Goal: Browse casually: Explore the website without a specific task or goal

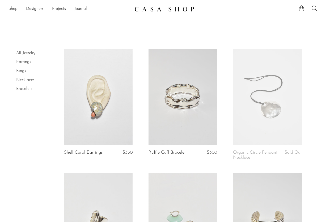
click at [179, 119] on link at bounding box center [183, 97] width 69 height 96
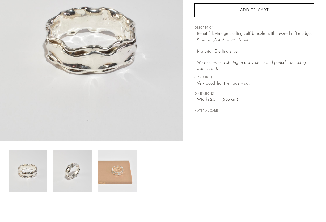
scroll to position [123, 0]
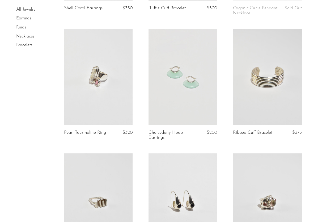
scroll to position [165, 0]
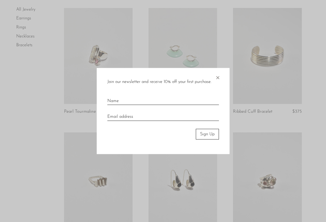
click at [218, 77] on span "×" at bounding box center [217, 76] width 5 height 17
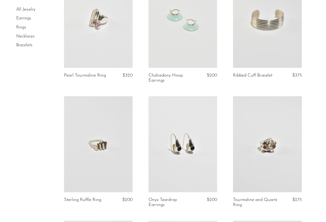
scroll to position [246, 0]
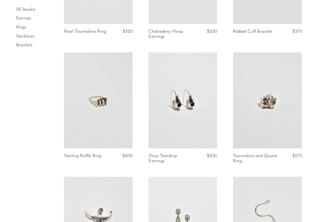
click at [125, 125] on link at bounding box center [98, 100] width 69 height 96
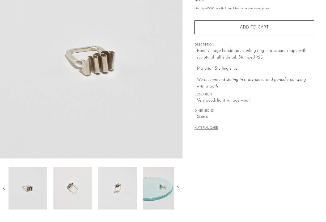
scroll to position [72, 0]
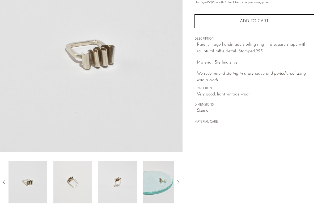
click at [84, 180] on img at bounding box center [72, 182] width 39 height 43
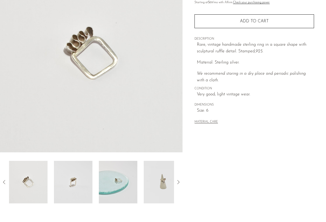
click at [112, 182] on img at bounding box center [118, 182] width 39 height 43
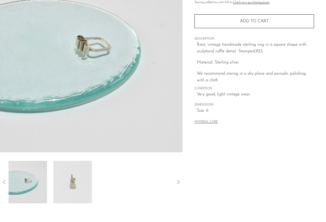
click at [113, 182] on div at bounding box center [92, 182] width 166 height 43
click at [77, 178] on img at bounding box center [72, 182] width 39 height 43
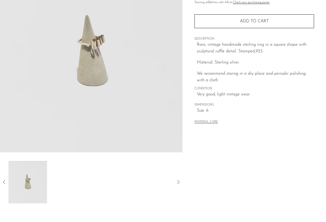
click at [36, 187] on img at bounding box center [28, 182] width 39 height 43
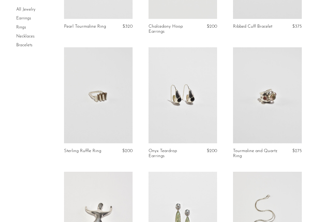
scroll to position [233, 0]
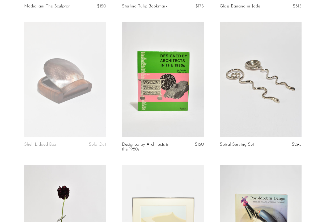
scroll to position [304, 0]
click at [185, 124] on link at bounding box center [163, 79] width 82 height 115
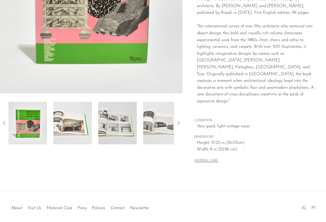
scroll to position [139, 0]
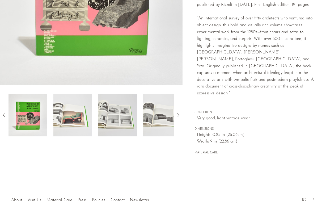
click at [75, 123] on img at bounding box center [72, 115] width 39 height 43
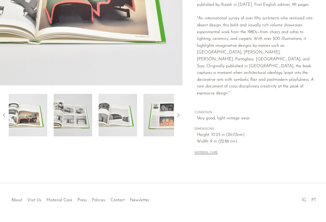
click at [106, 124] on img at bounding box center [118, 115] width 39 height 43
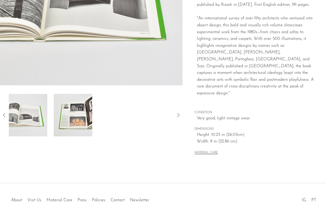
click at [113, 123] on div at bounding box center [92, 115] width 166 height 43
click at [73, 121] on img at bounding box center [72, 115] width 39 height 43
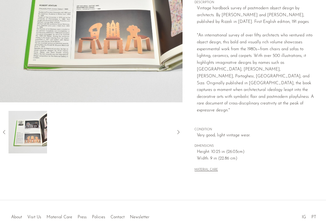
scroll to position [122, 0]
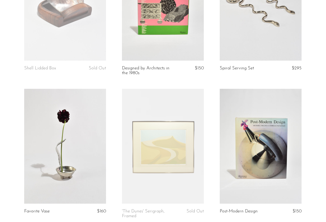
scroll to position [405, 0]
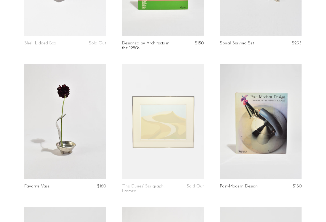
click at [73, 121] on link at bounding box center [65, 121] width 82 height 115
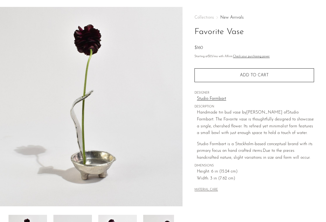
scroll to position [75, 0]
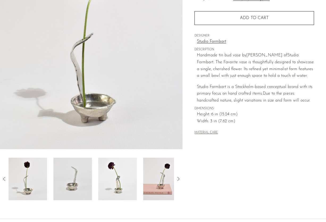
click at [78, 161] on img at bounding box center [72, 179] width 39 height 43
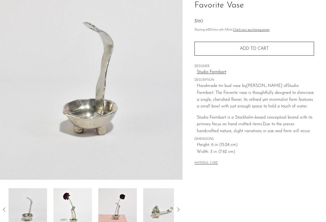
scroll to position [64, 0]
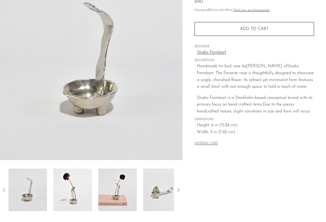
click at [78, 192] on img at bounding box center [72, 190] width 39 height 43
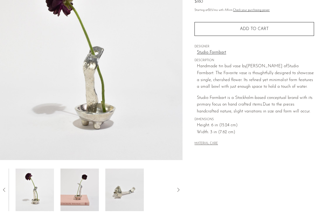
click at [106, 192] on img at bounding box center [124, 190] width 39 height 43
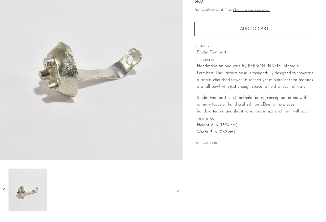
click at [31, 190] on img at bounding box center [28, 190] width 39 height 43
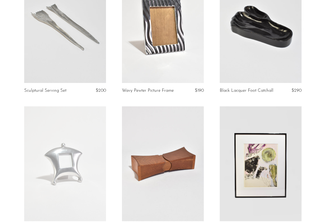
scroll to position [641, 0]
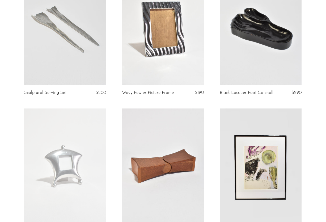
click at [159, 51] on link at bounding box center [163, 27] width 82 height 115
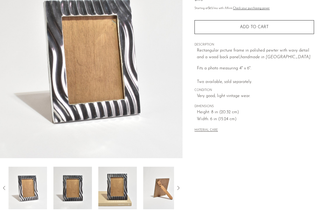
scroll to position [114, 0]
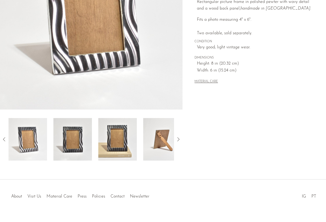
click at [125, 141] on img at bounding box center [117, 139] width 39 height 43
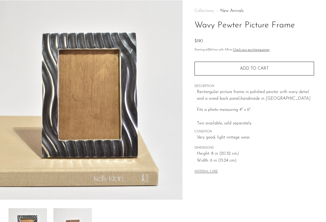
scroll to position [24, 0]
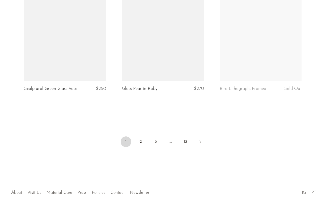
scroll to position [1634, 0]
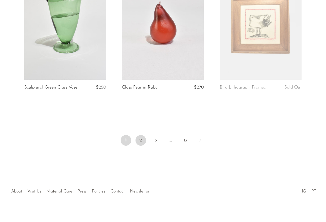
click at [140, 135] on link "2" at bounding box center [141, 140] width 11 height 11
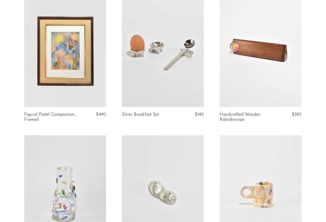
scroll to position [1225, 0]
